Goal: Task Accomplishment & Management: Use online tool/utility

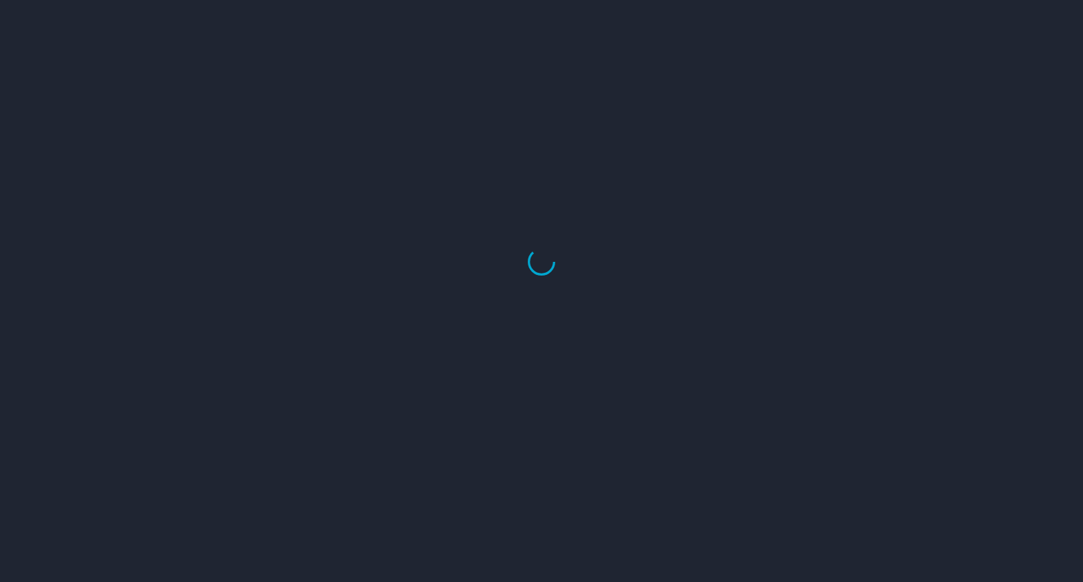
select select "US"
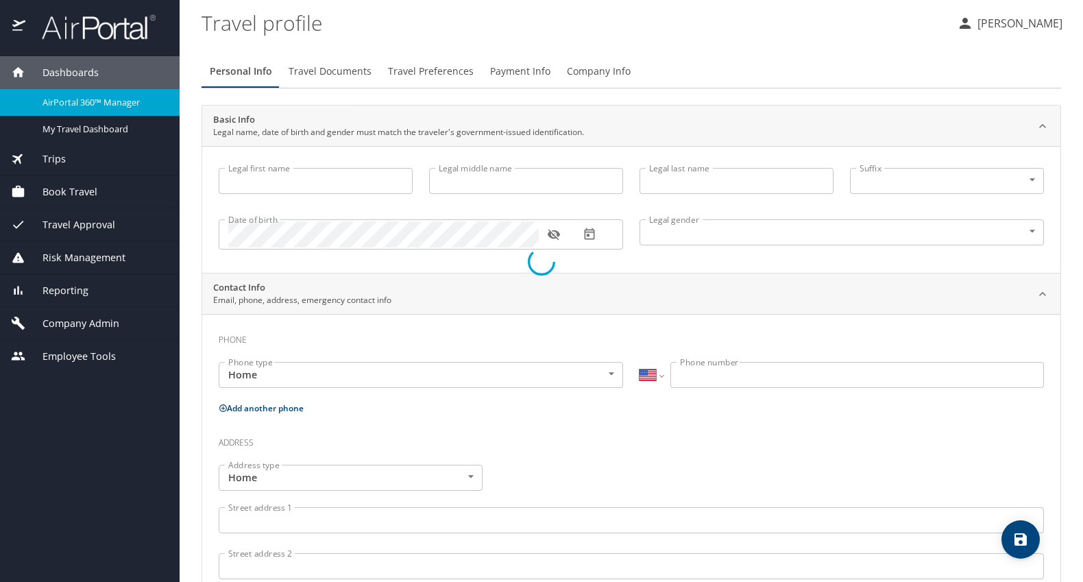
type input "[PERSON_NAME]"
type input "Grace"
type input "[PERSON_NAME]"
type input "Female"
select select "US"
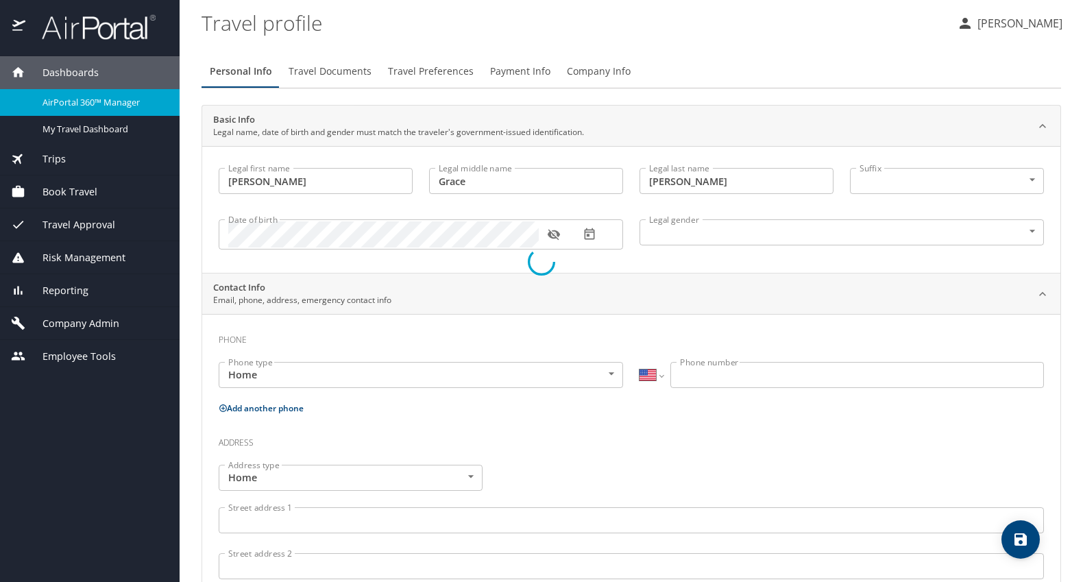
select select "AT"
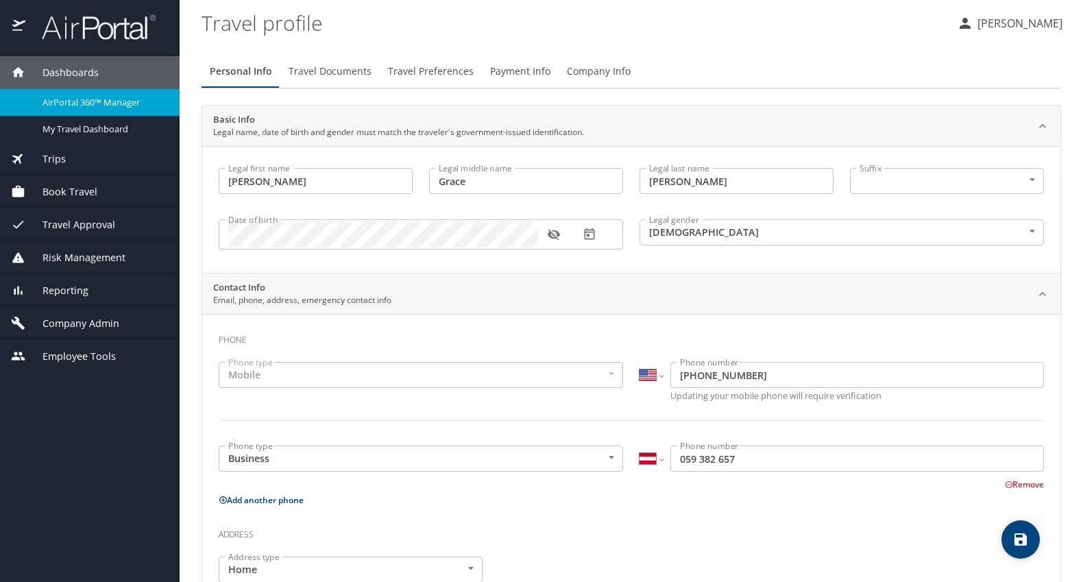
click at [73, 193] on span "Book Travel" at bounding box center [61, 191] width 72 height 15
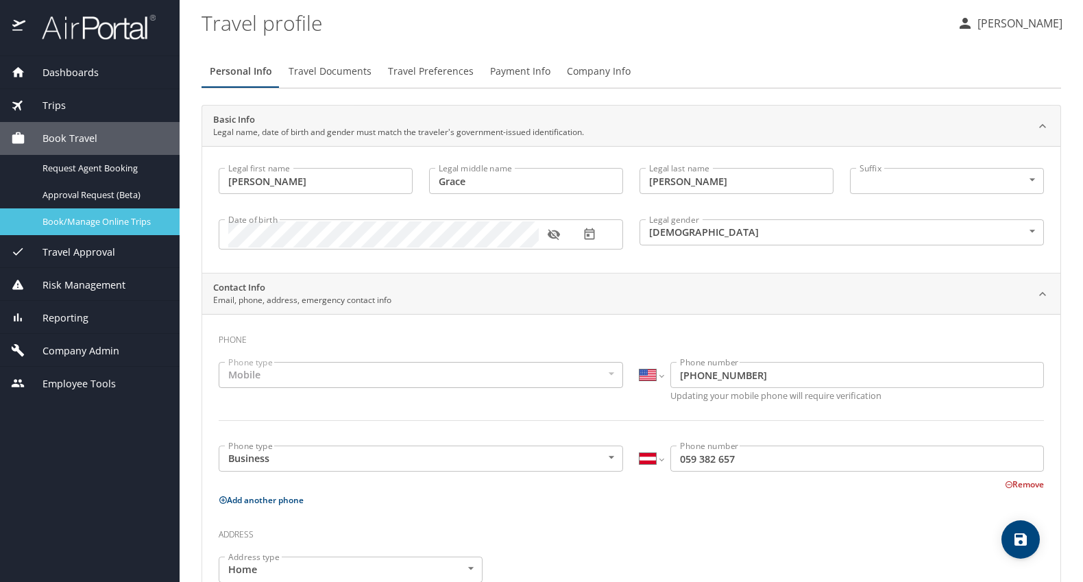
click at [109, 228] on span "Book/Manage Online Trips" at bounding box center [103, 221] width 121 height 13
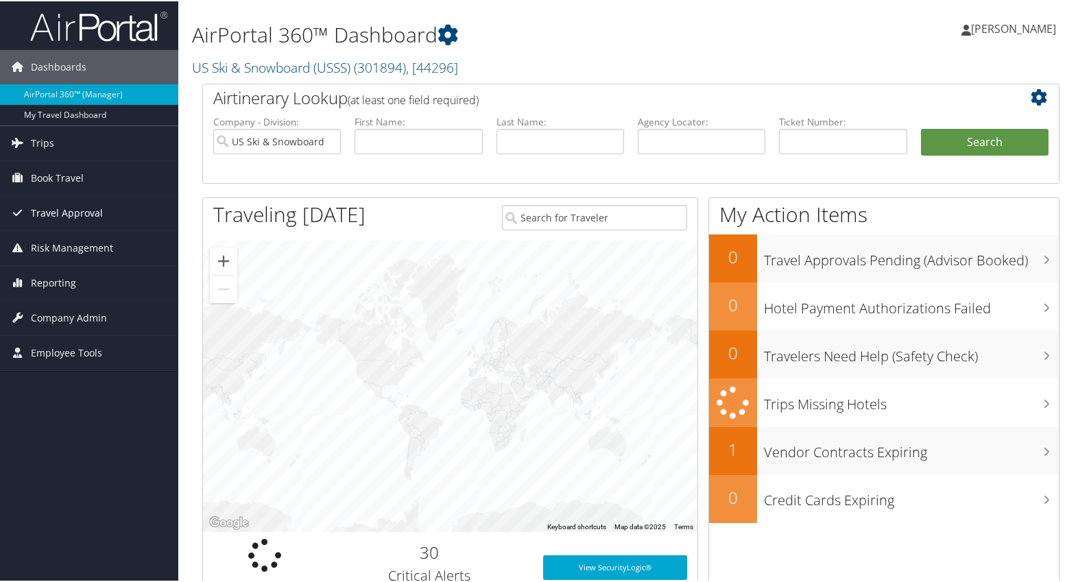
click at [82, 210] on span "Travel Approval" at bounding box center [67, 212] width 72 height 34
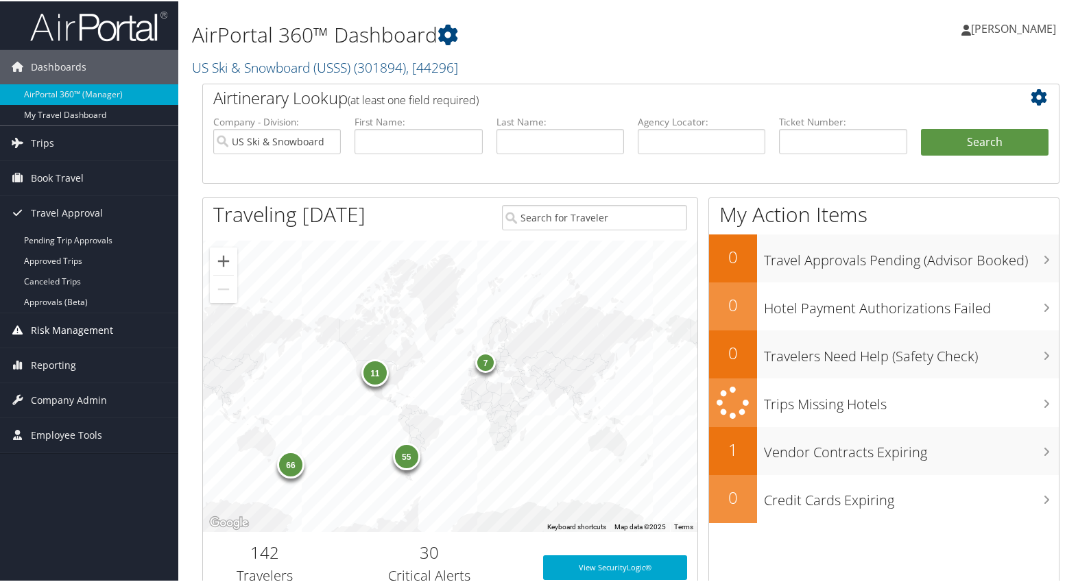
click at [86, 328] on span "Risk Management" at bounding box center [72, 329] width 82 height 34
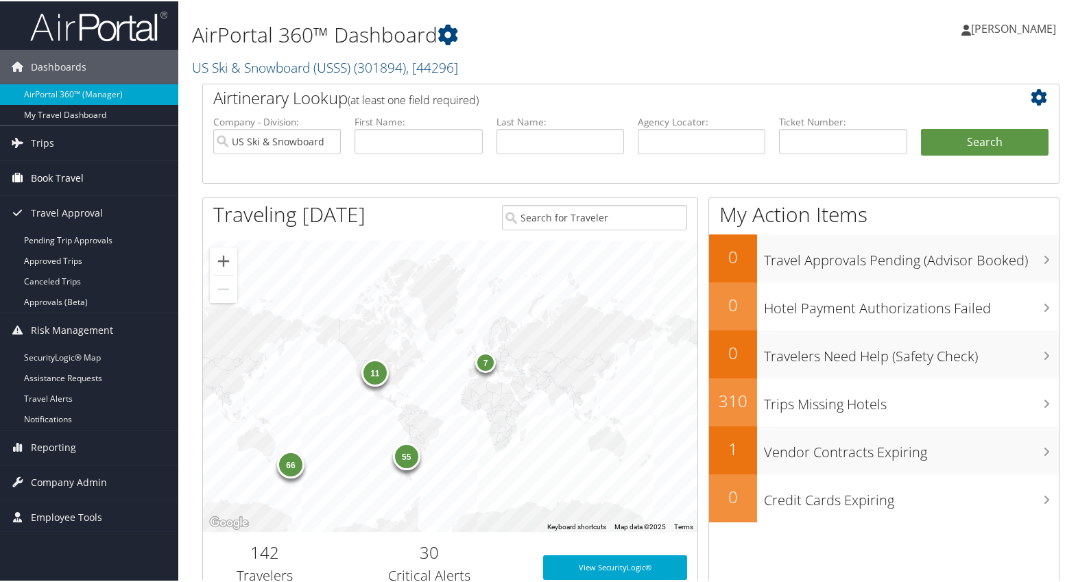
click at [86, 175] on link "Book Travel" at bounding box center [89, 177] width 178 height 34
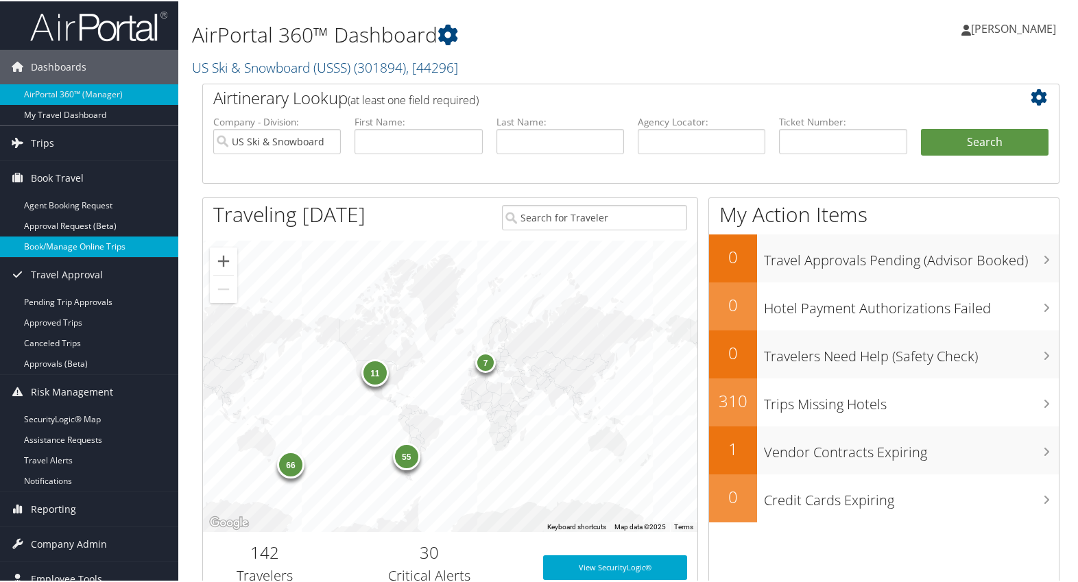
click at [104, 250] on link "Book/Manage Online Trips" at bounding box center [89, 245] width 178 height 21
